Goal: Navigation & Orientation: Understand site structure

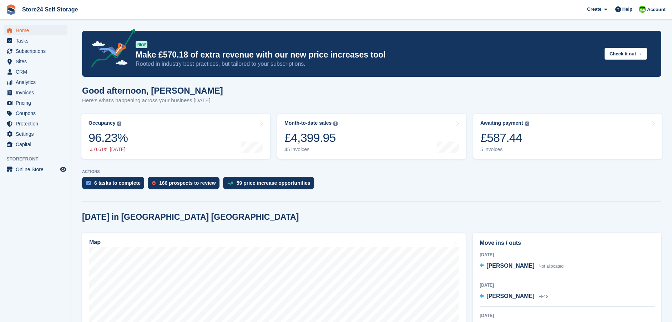
scroll to position [143, 0]
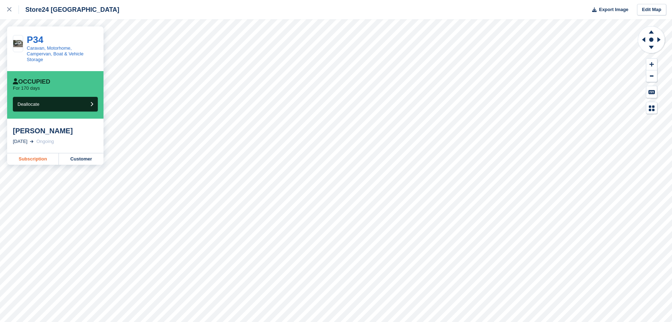
click at [43, 155] on link "Subscription" at bounding box center [33, 158] width 52 height 11
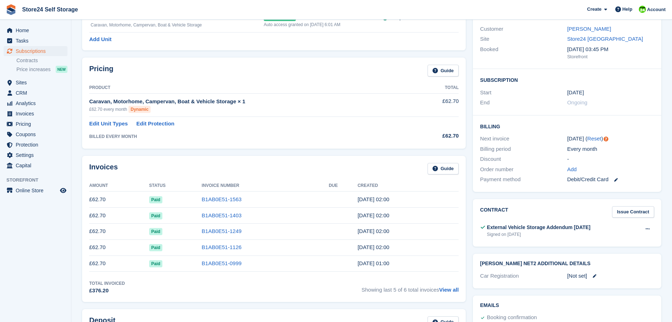
scroll to position [107, 0]
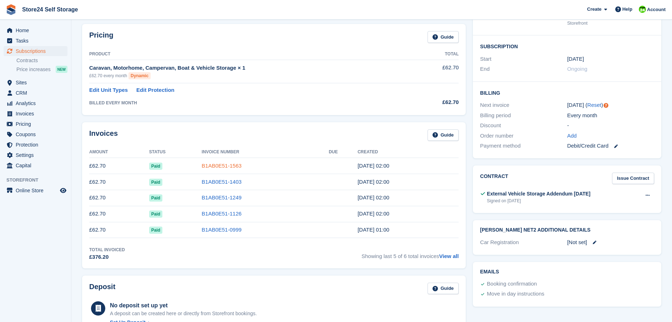
click at [213, 165] on link "B1AB0E51-1563" at bounding box center [222, 165] width 40 height 6
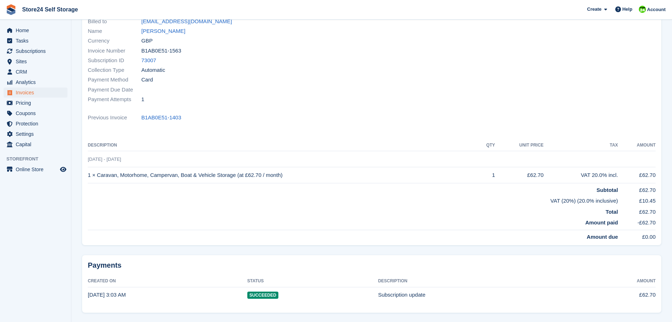
scroll to position [59, 0]
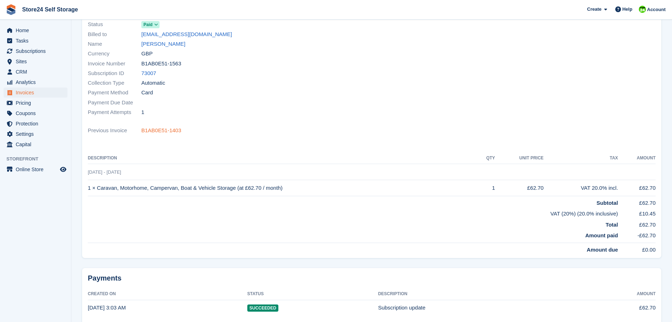
click at [150, 129] on link "B1AB0E51-1403" at bounding box center [161, 130] width 40 height 8
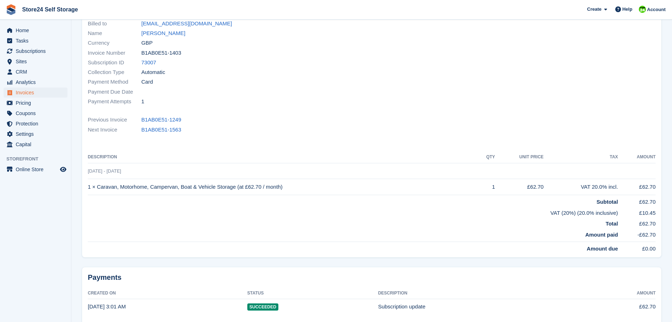
scroll to position [71, 0]
click at [20, 28] on span "Home" at bounding box center [37, 30] width 43 height 10
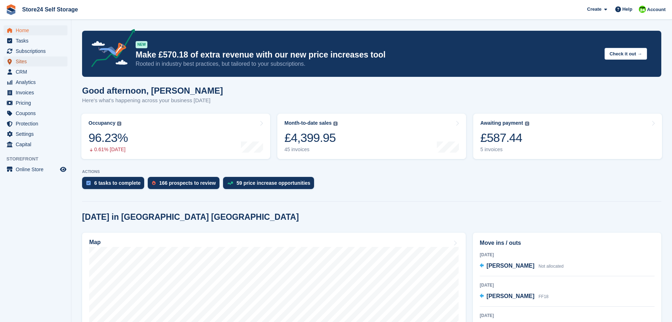
click at [21, 60] on span "Sites" at bounding box center [37, 61] width 43 height 10
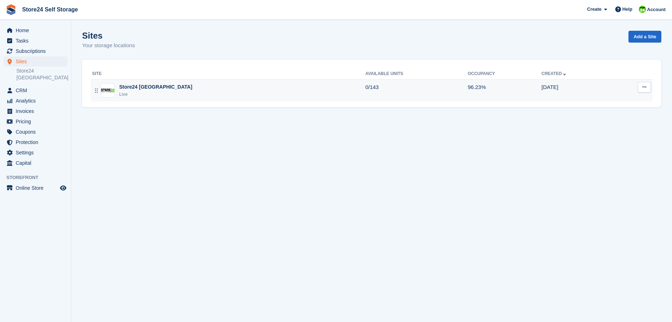
click at [155, 88] on div "Store24 [GEOGRAPHIC_DATA]" at bounding box center [155, 86] width 73 height 7
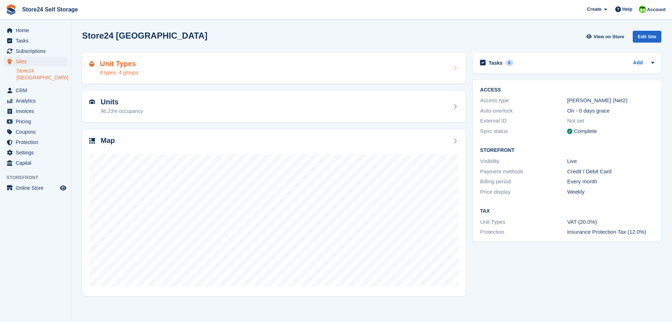
click at [127, 66] on h2 "Unit Types" at bounding box center [119, 64] width 38 height 8
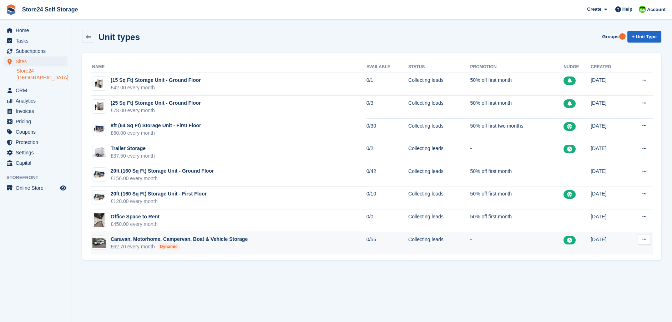
click at [218, 239] on div "Caravan, Motorhome, Campervan, Boat & Vehicle Storage" at bounding box center [179, 238] width 137 height 7
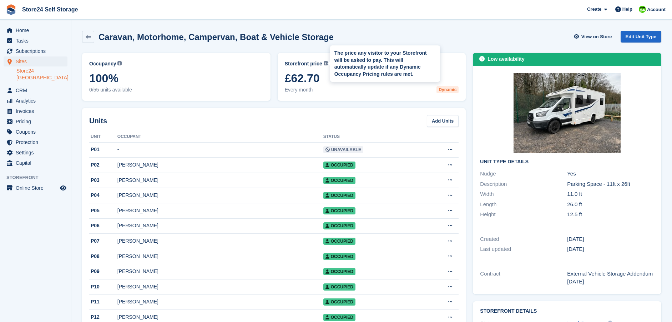
click at [324, 64] on img at bounding box center [326, 63] width 4 height 4
click at [324, 63] on img at bounding box center [326, 63] width 4 height 4
click at [28, 29] on span "Home" at bounding box center [37, 30] width 43 height 10
